Goal: Check status: Check status

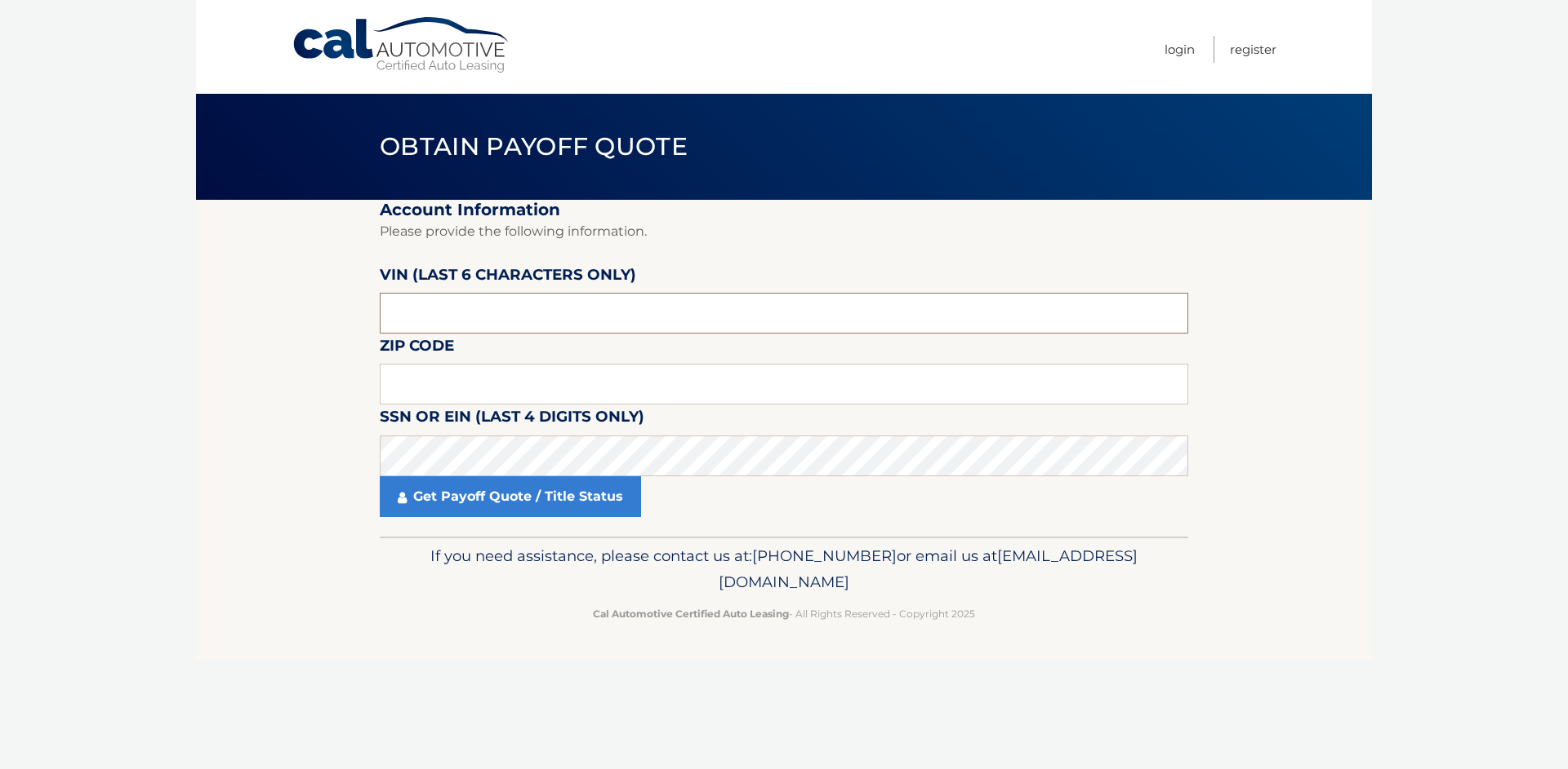
click at [480, 315] on input "text" at bounding box center [784, 313] width 809 height 41
type input "170152"
click at [446, 385] on input "text" at bounding box center [784, 384] width 809 height 41
click at [440, 383] on input "text" at bounding box center [784, 384] width 809 height 41
type input "11766"
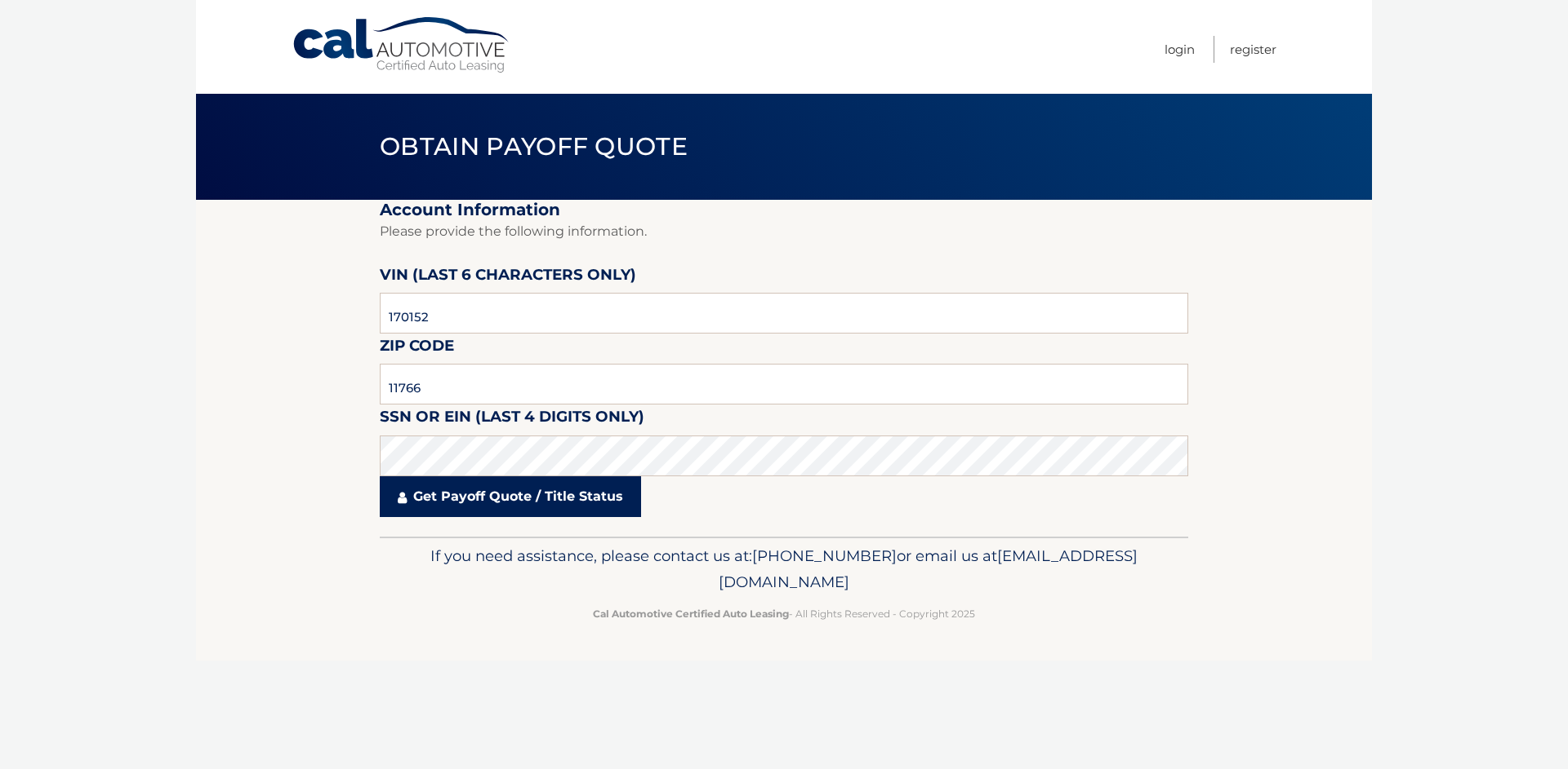
click at [469, 498] on link "Get Payoff Quote / Title Status" at bounding box center [511, 497] width 262 height 41
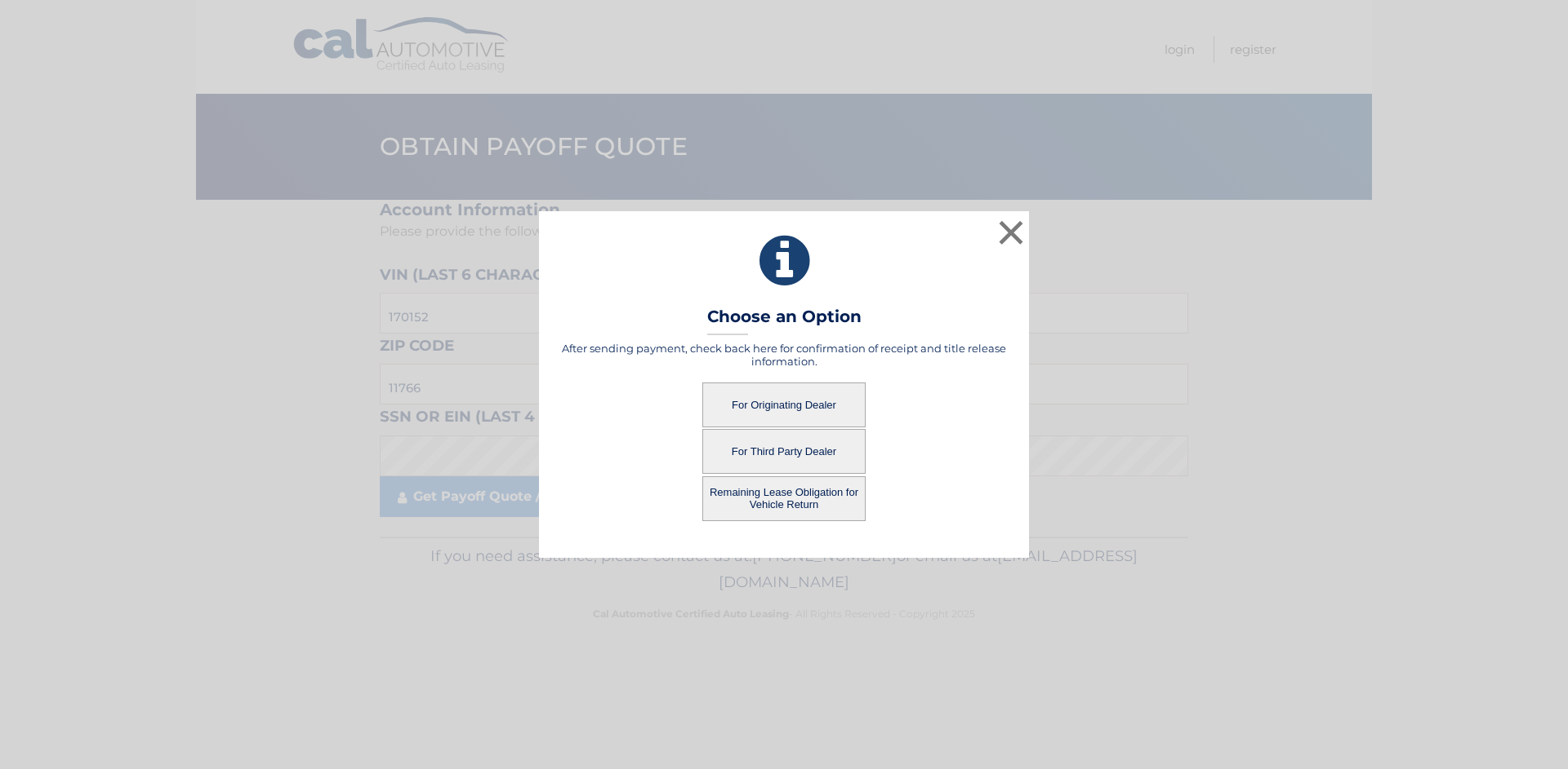
click at [777, 409] on button "For Originating Dealer" at bounding box center [784, 404] width 164 height 44
click at [786, 403] on button "For Originating Dealer" at bounding box center [784, 404] width 164 height 44
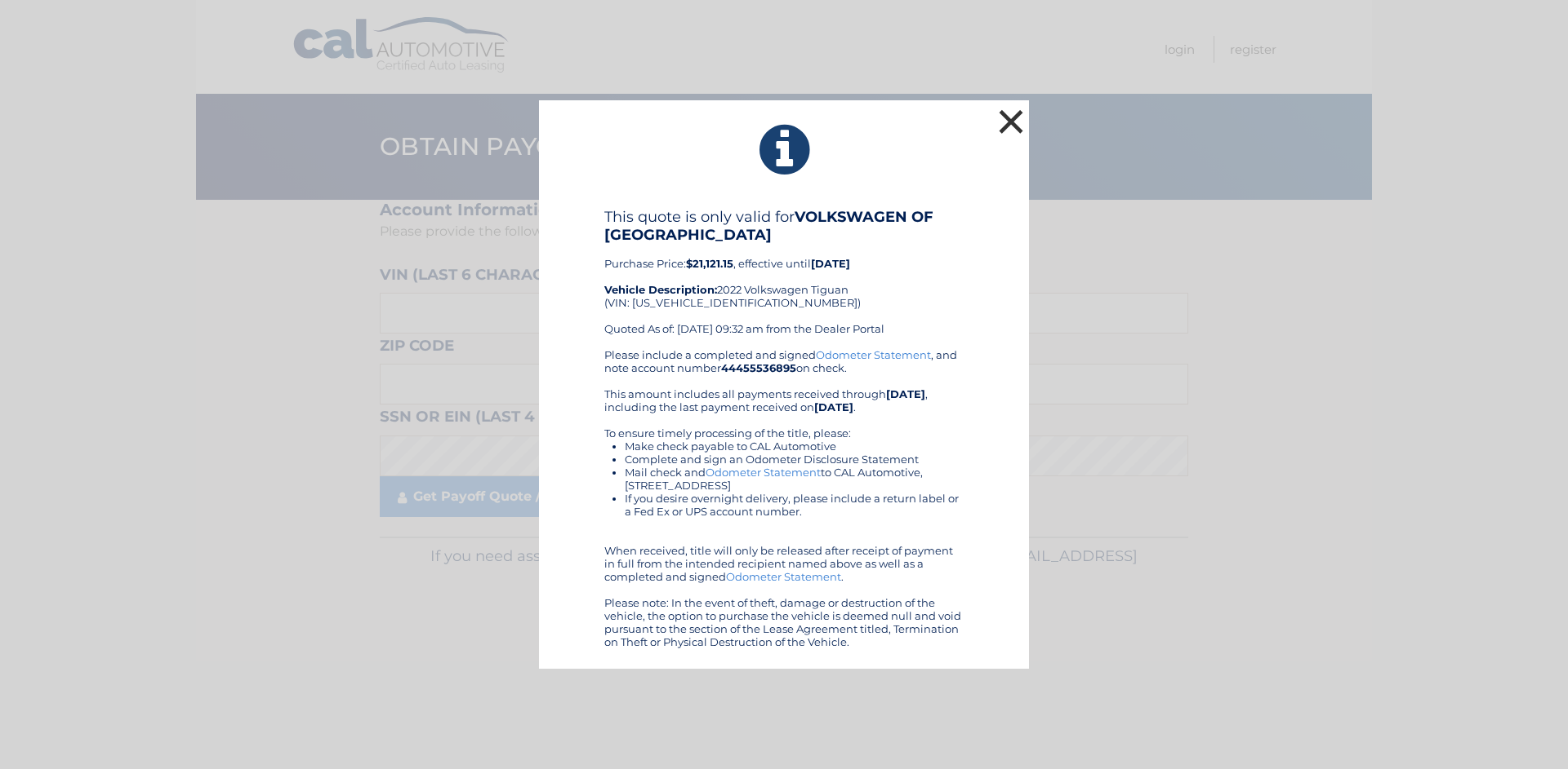
click at [1009, 118] on button "×" at bounding box center [1011, 122] width 33 height 33
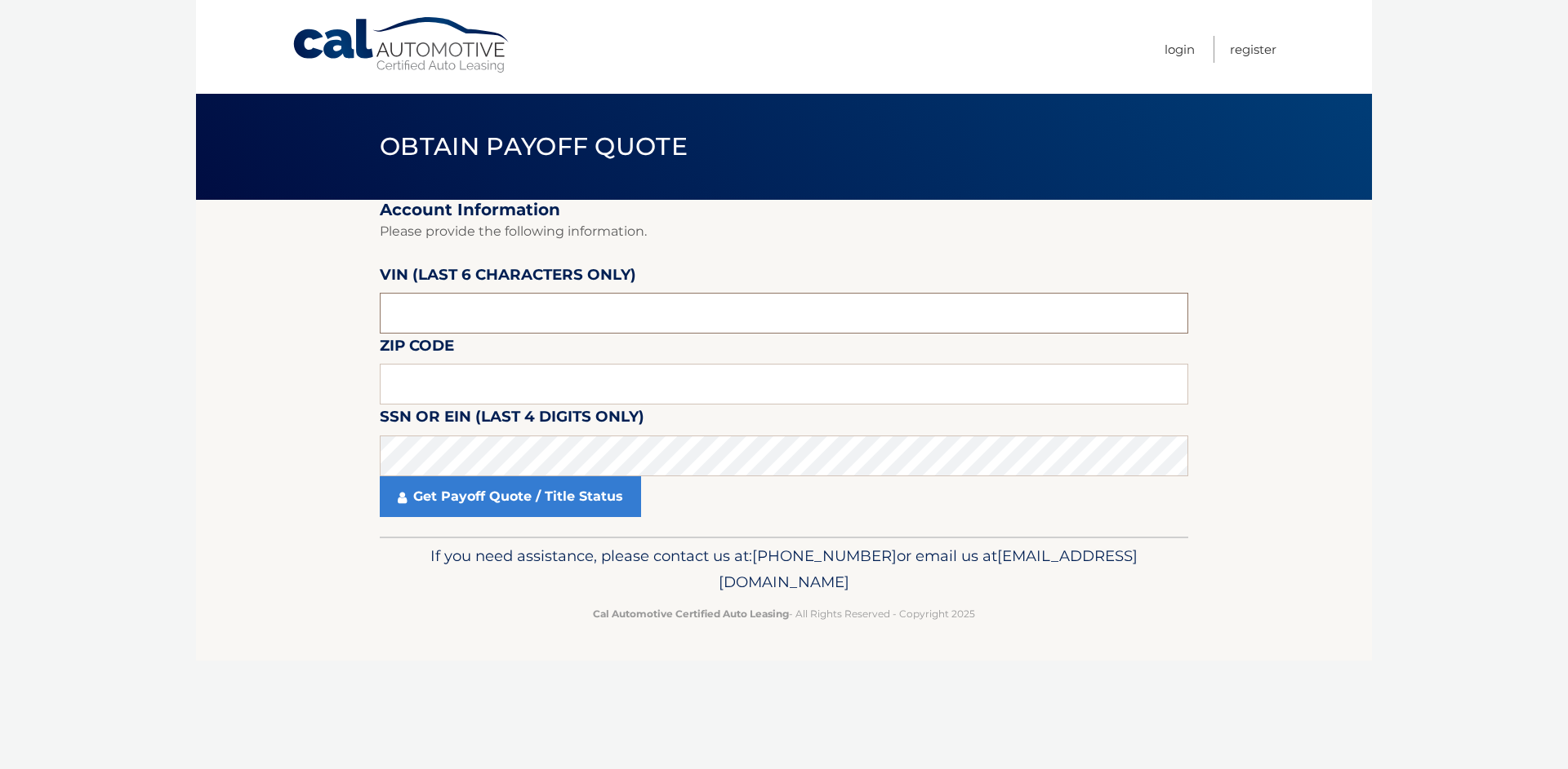
click at [656, 302] on input "text" at bounding box center [784, 313] width 809 height 41
drag, startPoint x: 656, startPoint y: 302, endPoint x: 104, endPoint y: 339, distance: 553.2
click at [104, 339] on body "Cal Automotive Menu Login Register Obtain Payoff Quote" at bounding box center [784, 384] width 1568 height 769
drag, startPoint x: 442, startPoint y: 313, endPoint x: 0, endPoint y: 304, distance: 442.1
click at [0, 306] on body "Cal Automotive Menu Login Register Obtain Payoff Quote" at bounding box center [784, 384] width 1568 height 769
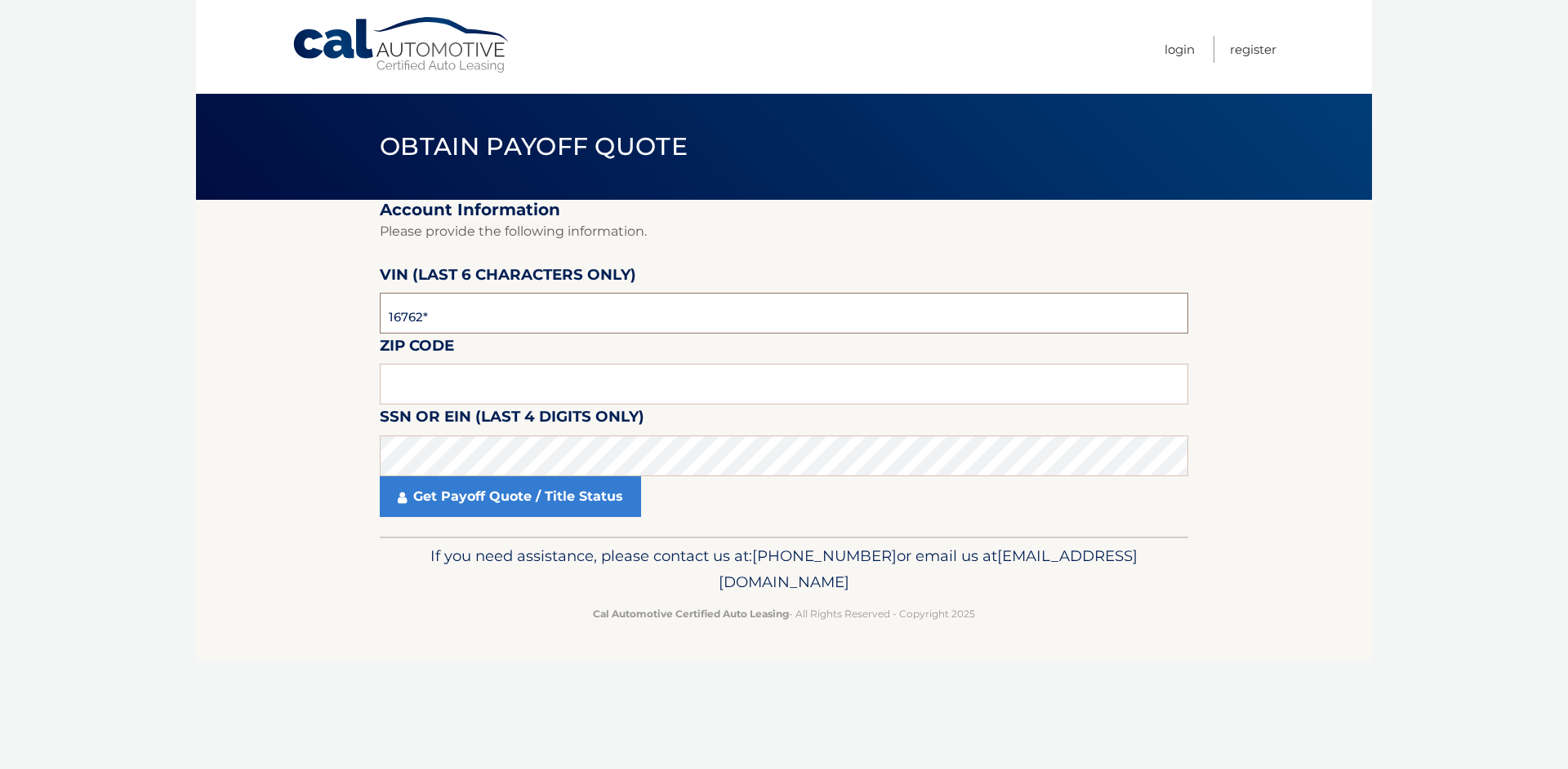
type input "167622"
click at [456, 390] on input "text" at bounding box center [784, 384] width 809 height 41
type input "11766"
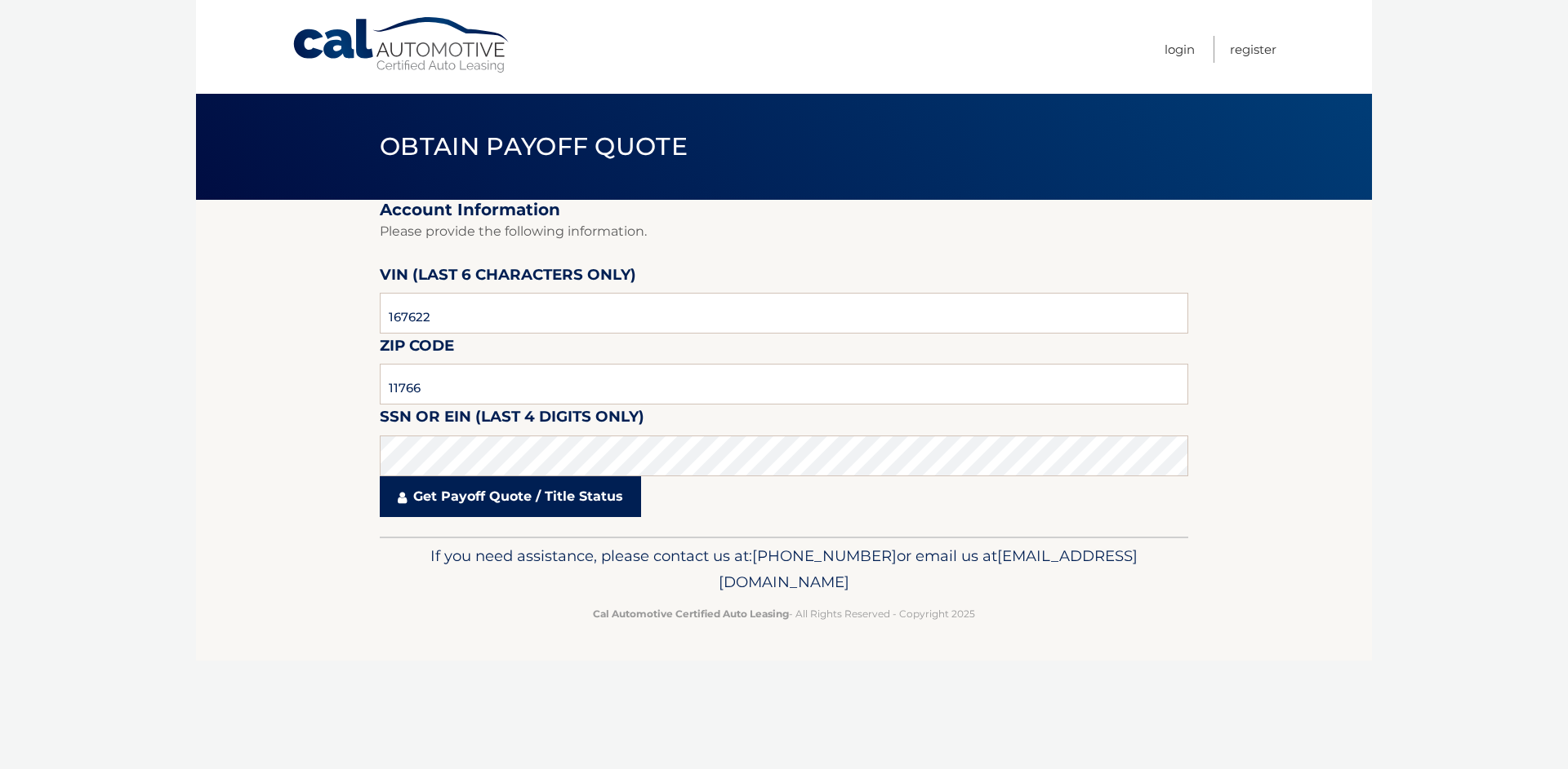
click at [442, 498] on link "Get Payoff Quote / Title Status" at bounding box center [511, 497] width 262 height 41
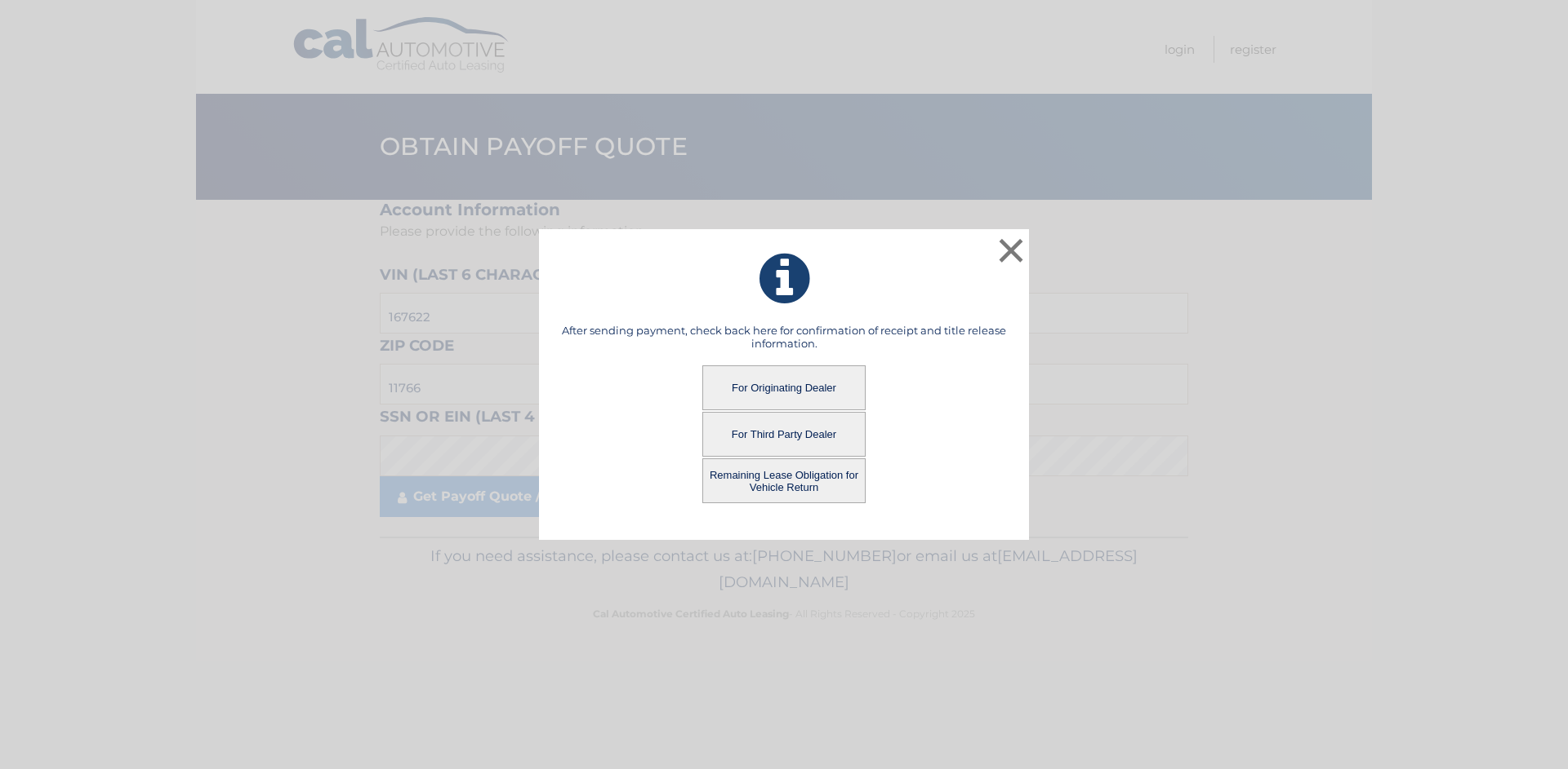
click at [794, 389] on button "For Originating Dealer" at bounding box center [784, 388] width 164 height 44
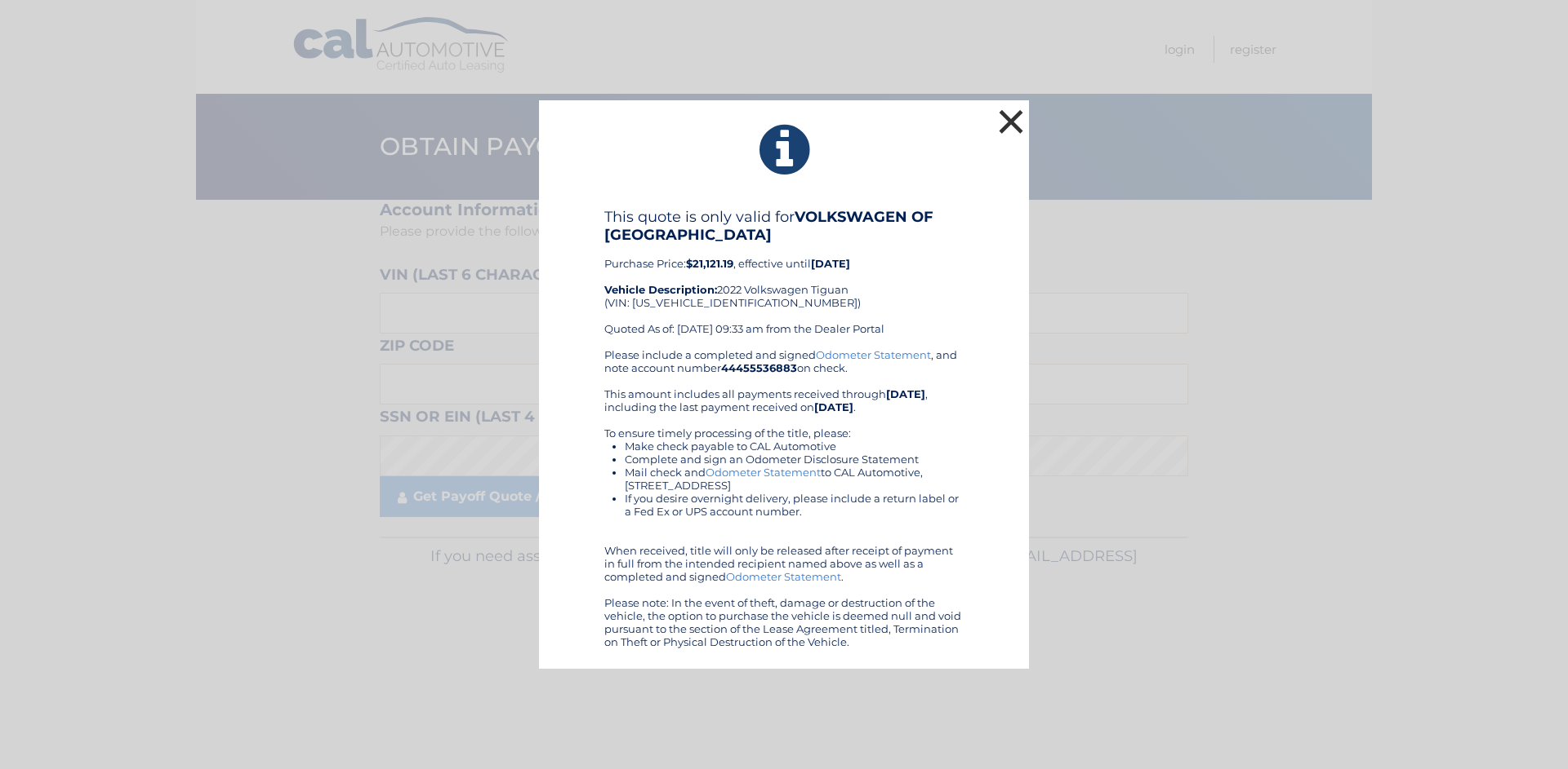
click at [1012, 122] on button "×" at bounding box center [1011, 122] width 33 height 33
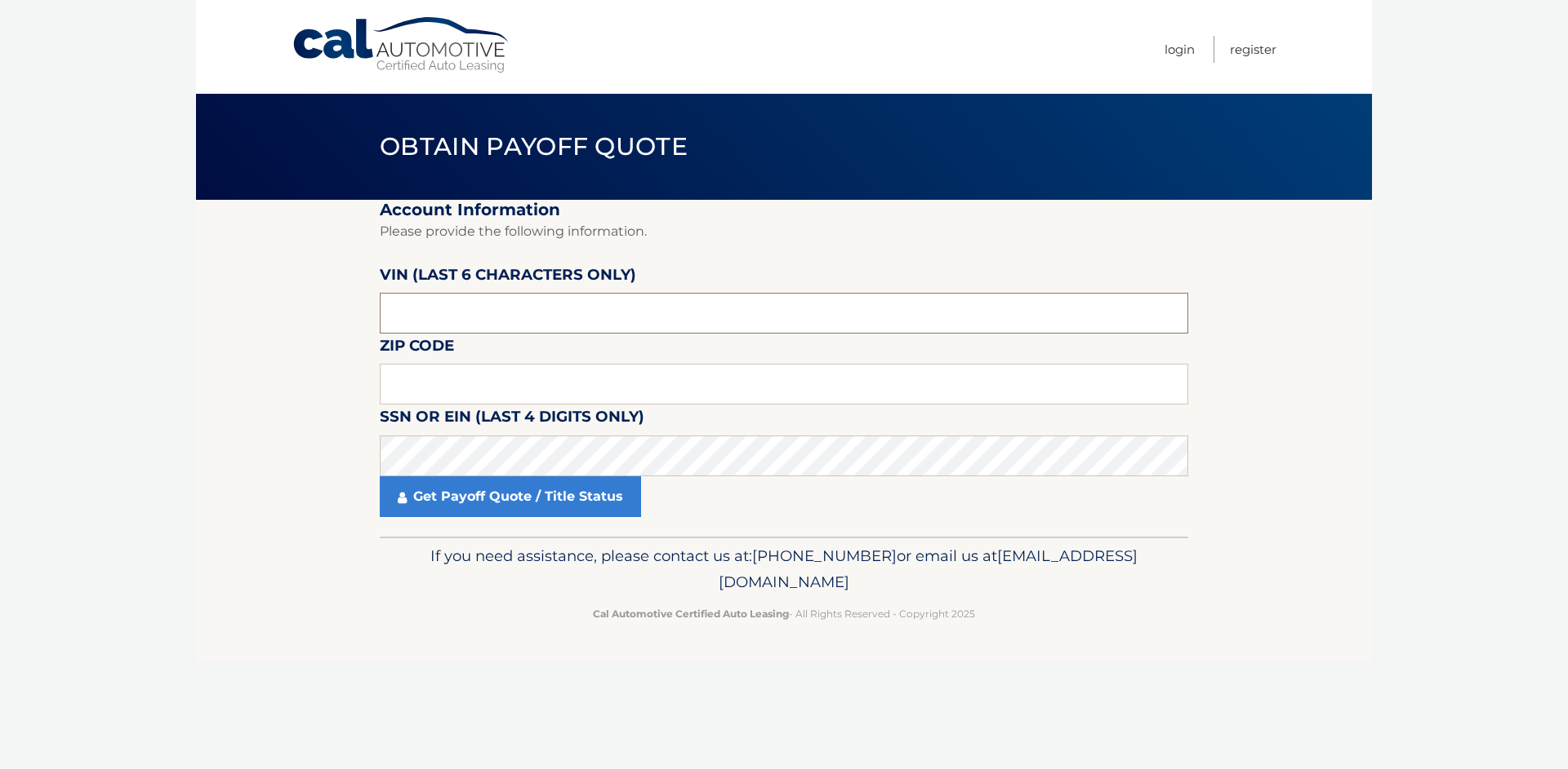
click at [463, 310] on input "text" at bounding box center [784, 313] width 809 height 41
type input "176932"
click at [568, 393] on input "text" at bounding box center [784, 384] width 809 height 41
type input "11766"
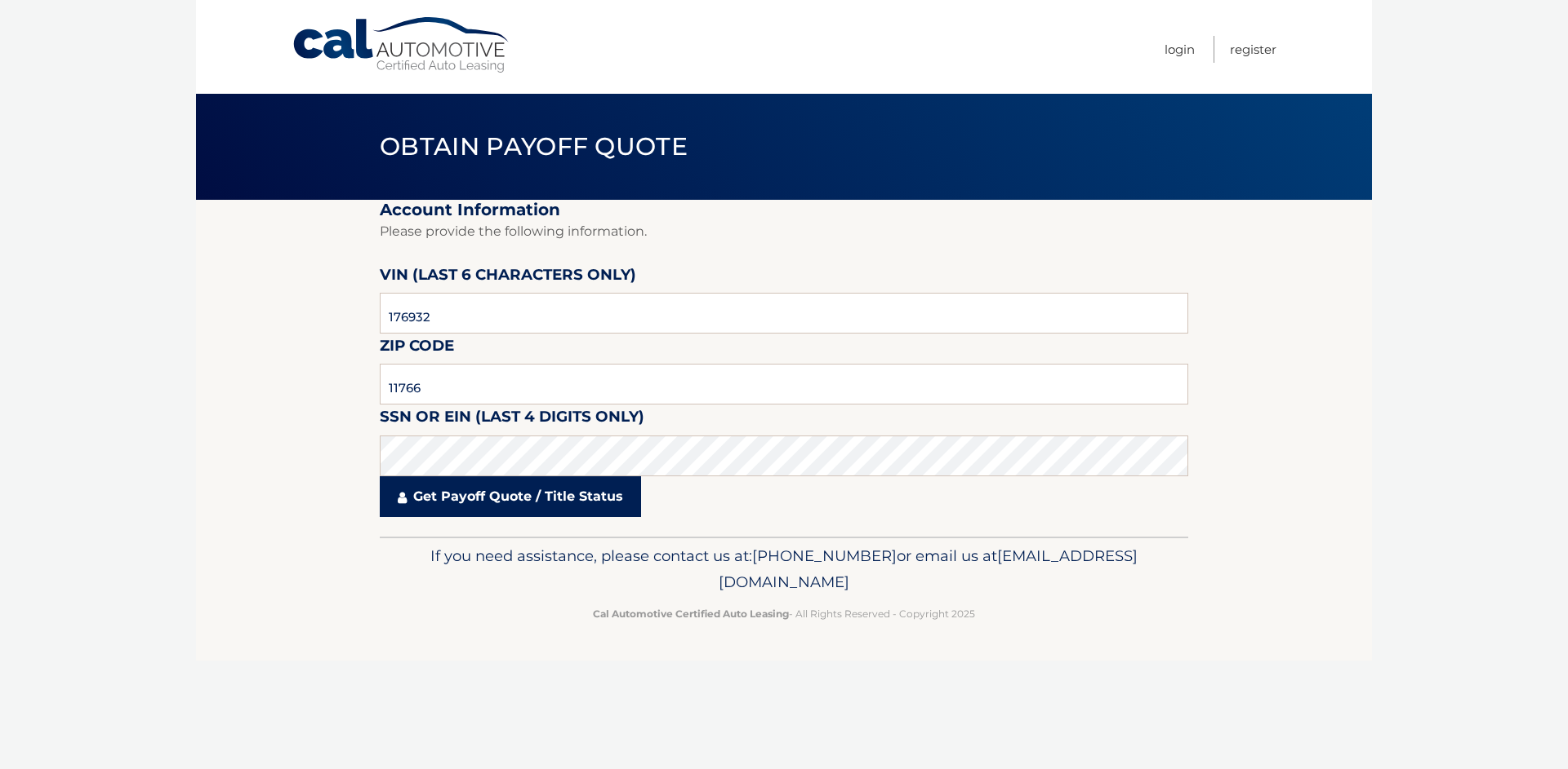
click at [480, 498] on link "Get Payoff Quote / Title Status" at bounding box center [511, 497] width 262 height 41
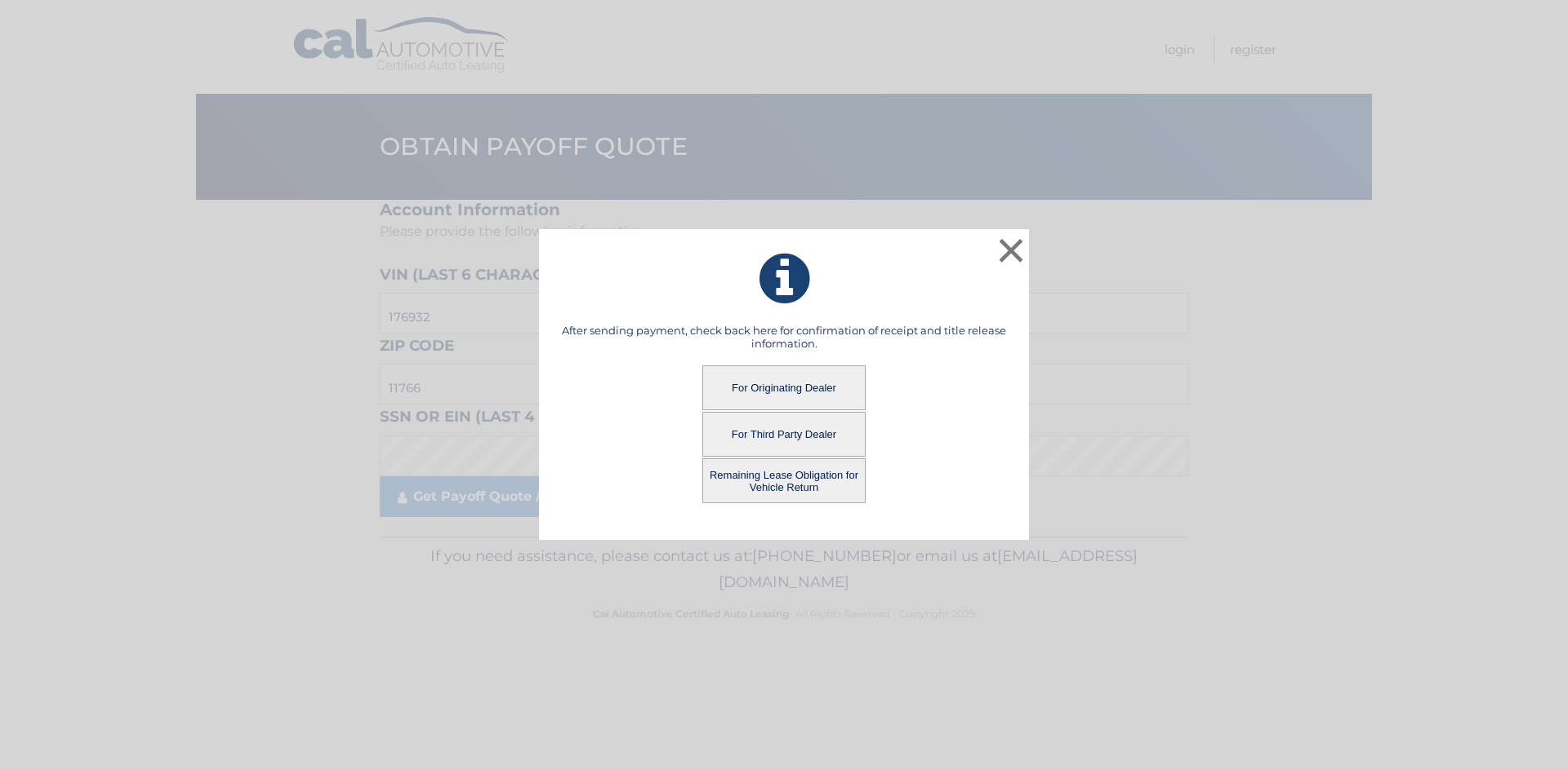
click at [789, 387] on button "For Originating Dealer" at bounding box center [784, 388] width 164 height 44
click at [789, 390] on button "For Originating Dealer" at bounding box center [784, 388] width 164 height 44
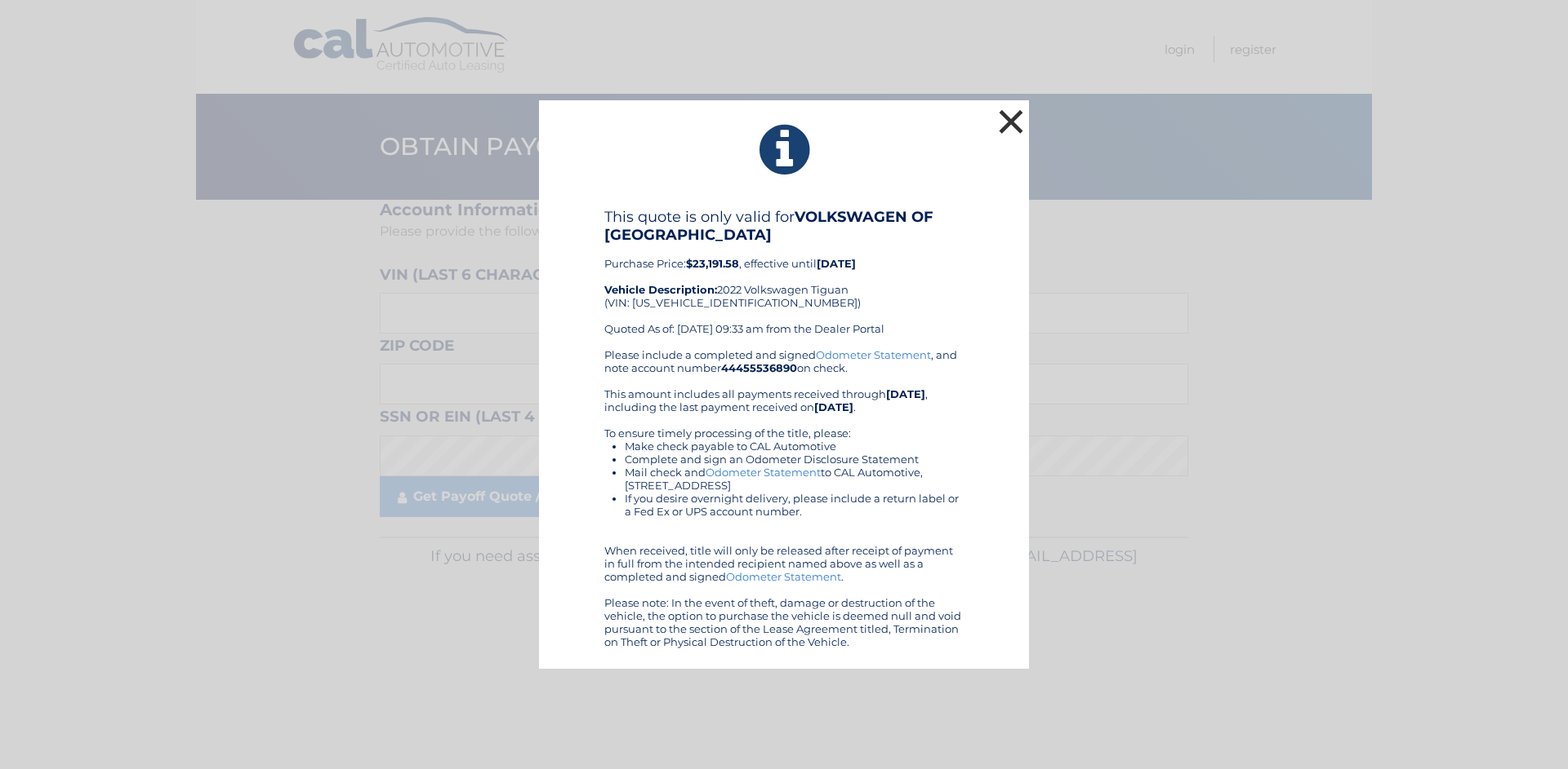
click at [1010, 127] on button "×" at bounding box center [1011, 122] width 33 height 33
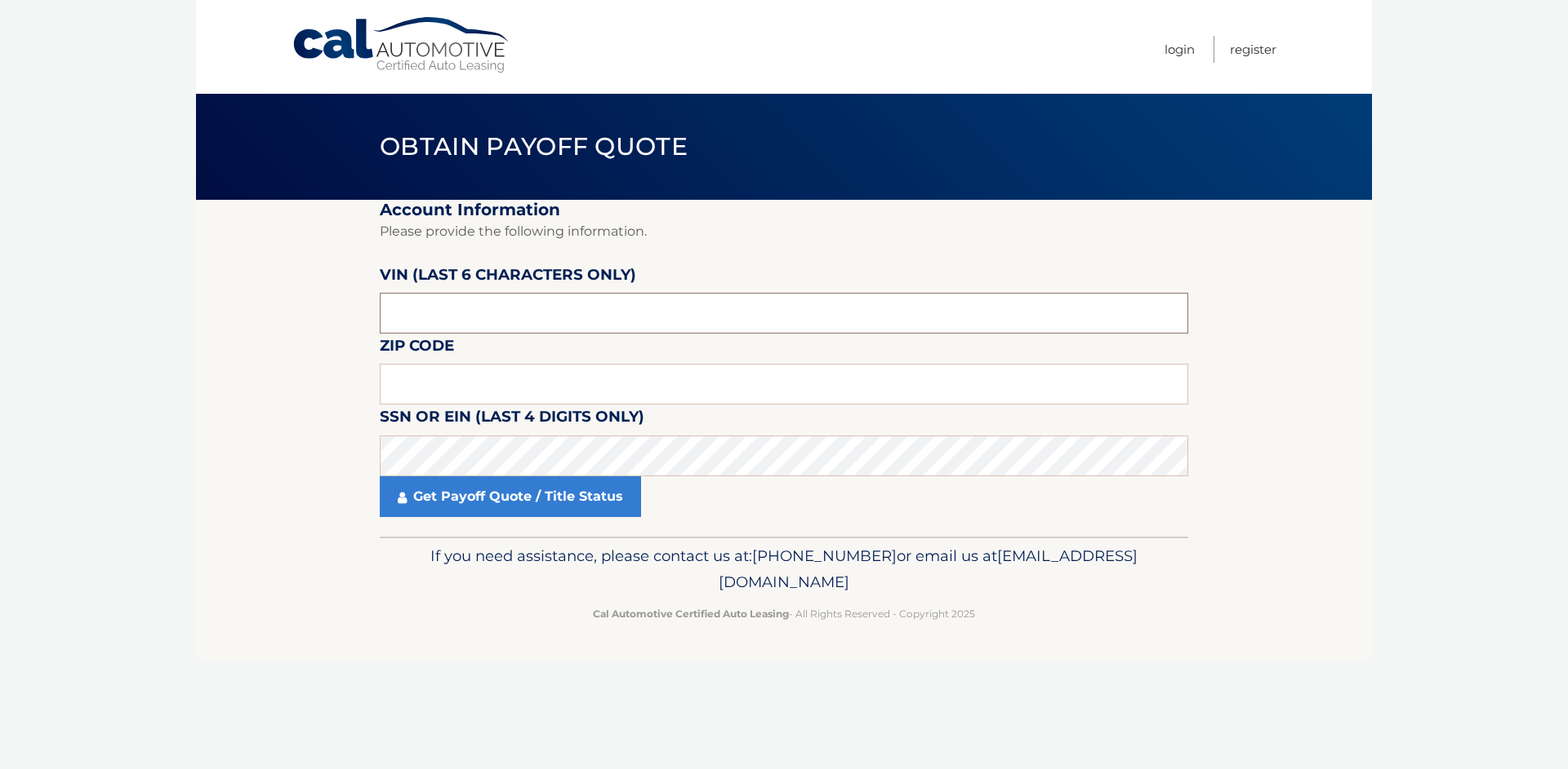
click at [558, 310] on input "text" at bounding box center [784, 313] width 809 height 41
